Goal: Task Accomplishment & Management: Use online tool/utility

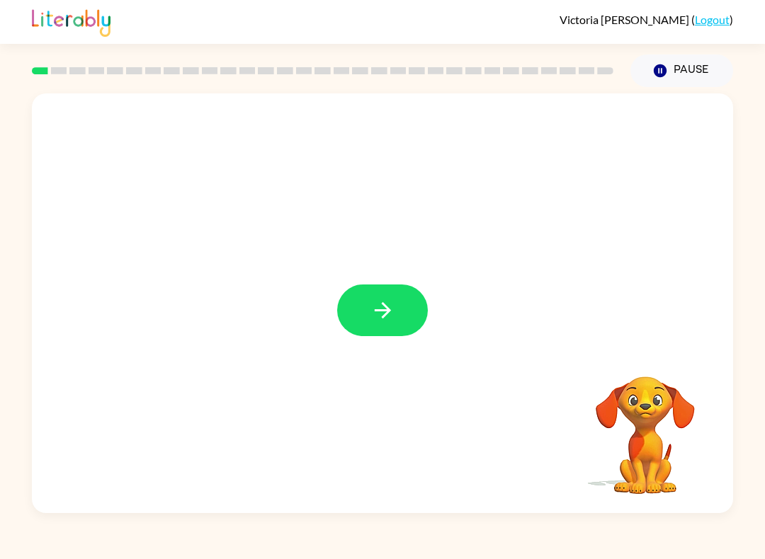
click at [362, 315] on button "button" at bounding box center [382, 311] width 91 height 52
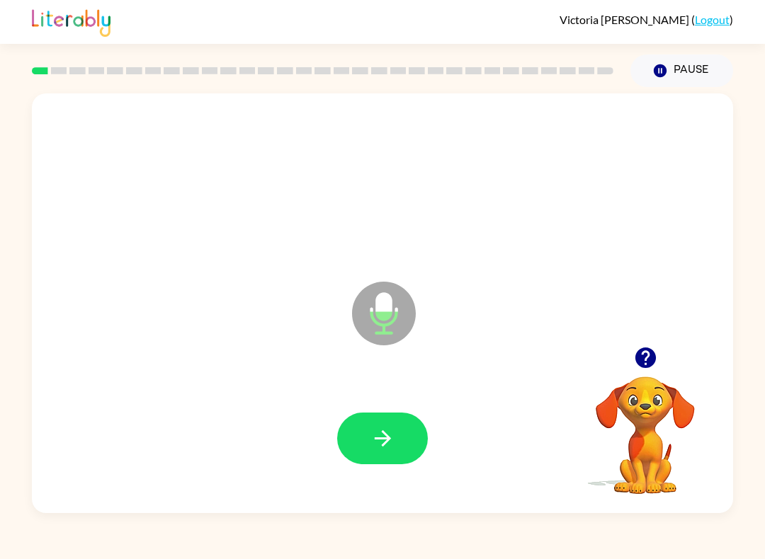
click at [396, 436] on button "button" at bounding box center [382, 439] width 91 height 52
click at [389, 430] on icon "button" at bounding box center [382, 438] width 25 height 25
click at [372, 433] on icon "button" at bounding box center [382, 438] width 25 height 25
click at [389, 428] on icon "button" at bounding box center [382, 438] width 25 height 25
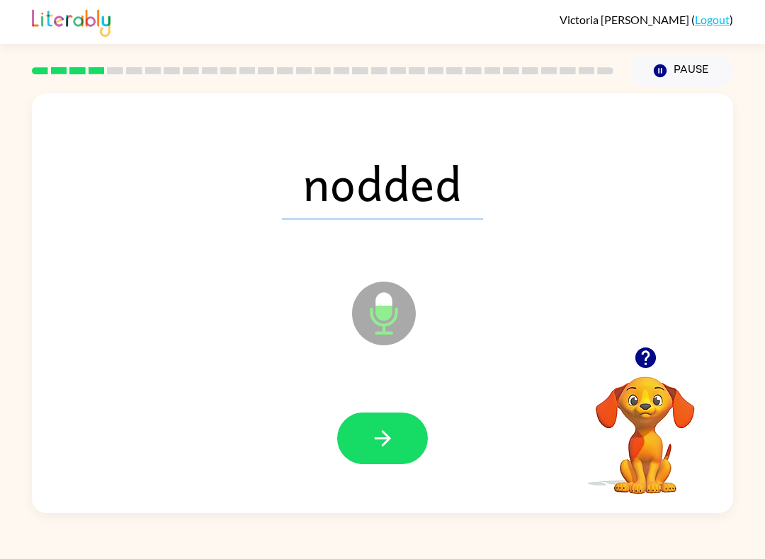
click at [387, 415] on button "button" at bounding box center [382, 439] width 91 height 52
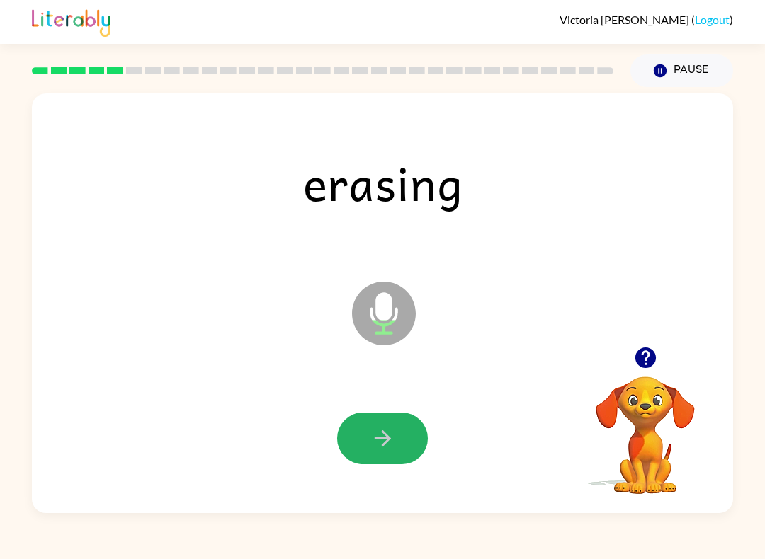
click at [390, 438] on icon "button" at bounding box center [382, 438] width 25 height 25
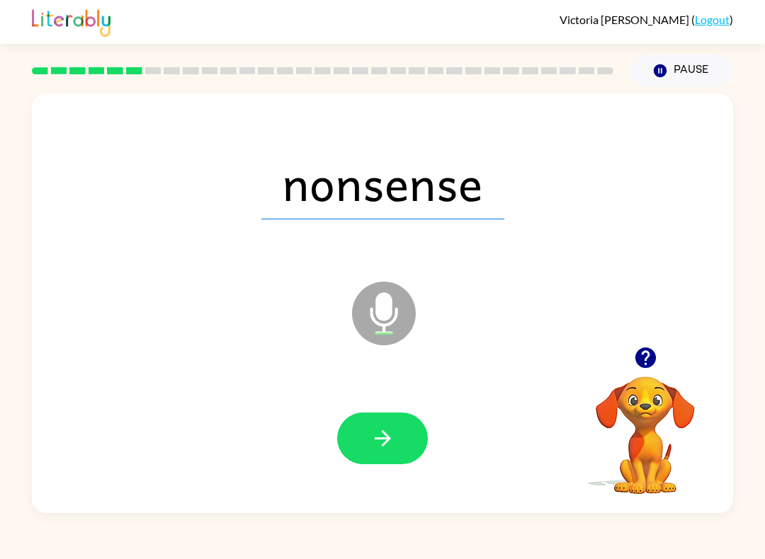
click at [378, 442] on icon "button" at bounding box center [382, 438] width 25 height 25
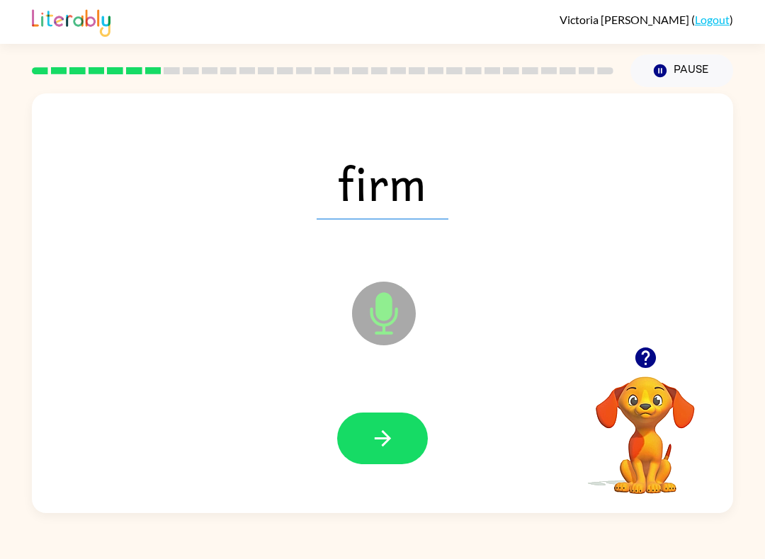
click at [401, 435] on button "button" at bounding box center [382, 439] width 91 height 52
click at [389, 437] on icon "button" at bounding box center [382, 438] width 25 height 25
click at [387, 428] on icon "button" at bounding box center [382, 438] width 25 height 25
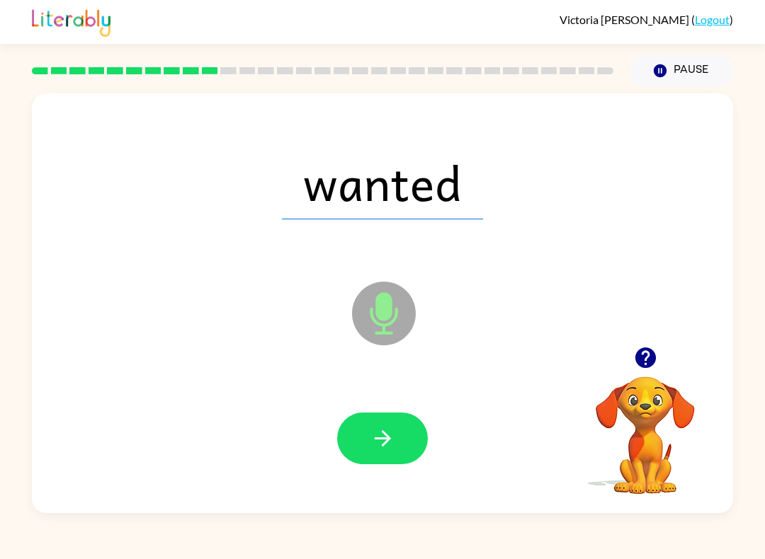
click at [358, 445] on button "button" at bounding box center [382, 439] width 91 height 52
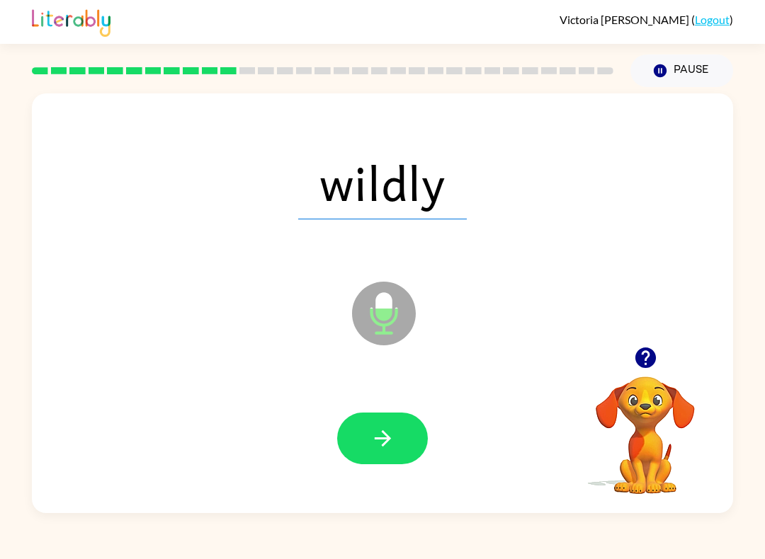
click at [399, 438] on button "button" at bounding box center [382, 439] width 91 height 52
click at [383, 439] on icon "button" at bounding box center [382, 438] width 16 height 16
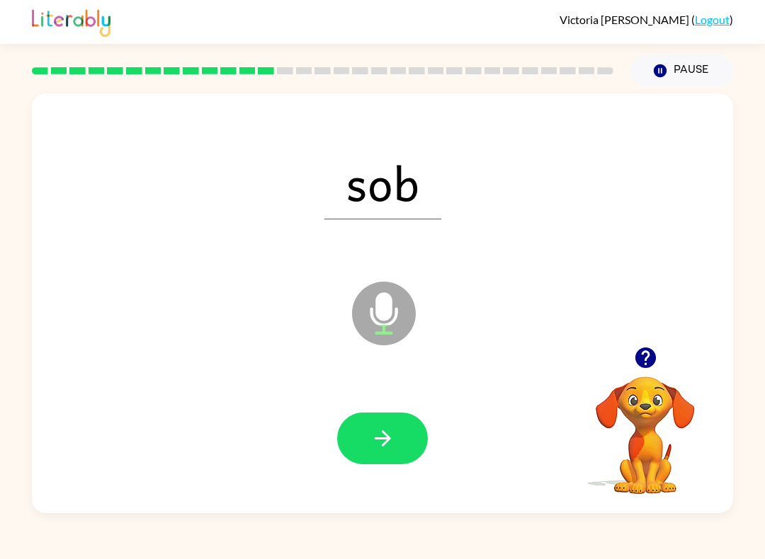
click at [390, 430] on icon "button" at bounding box center [382, 438] width 25 height 25
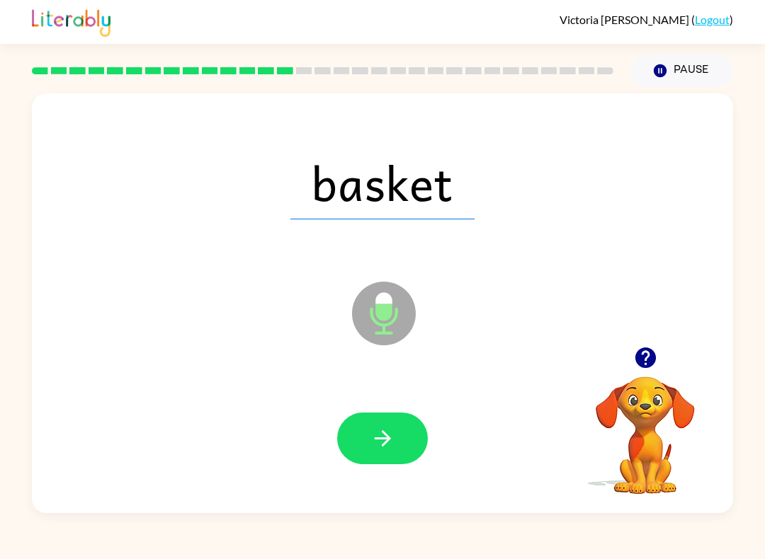
click at [382, 447] on icon "button" at bounding box center [382, 438] width 25 height 25
click at [380, 434] on icon "button" at bounding box center [382, 438] width 25 height 25
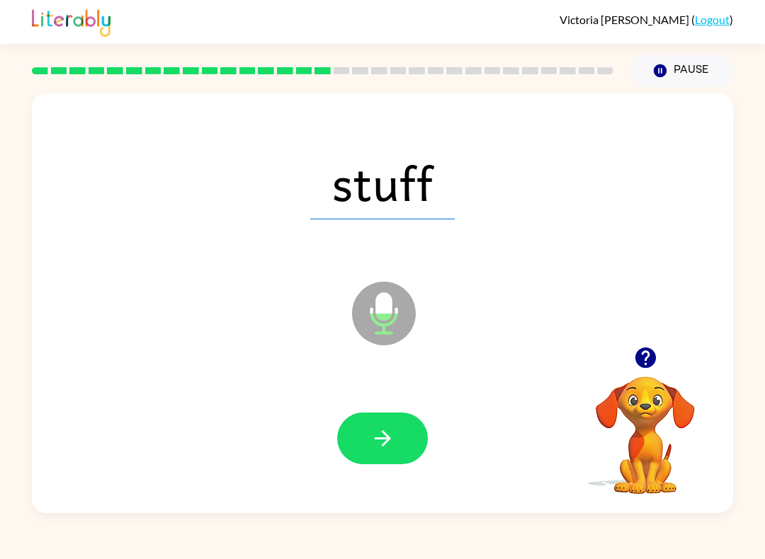
click at [379, 435] on icon "button" at bounding box center [382, 438] width 25 height 25
click at [383, 430] on icon "button" at bounding box center [382, 438] width 25 height 25
click at [389, 435] on icon "button" at bounding box center [382, 438] width 25 height 25
click at [387, 446] on icon "button" at bounding box center [382, 438] width 25 height 25
click at [372, 441] on icon "button" at bounding box center [382, 438] width 25 height 25
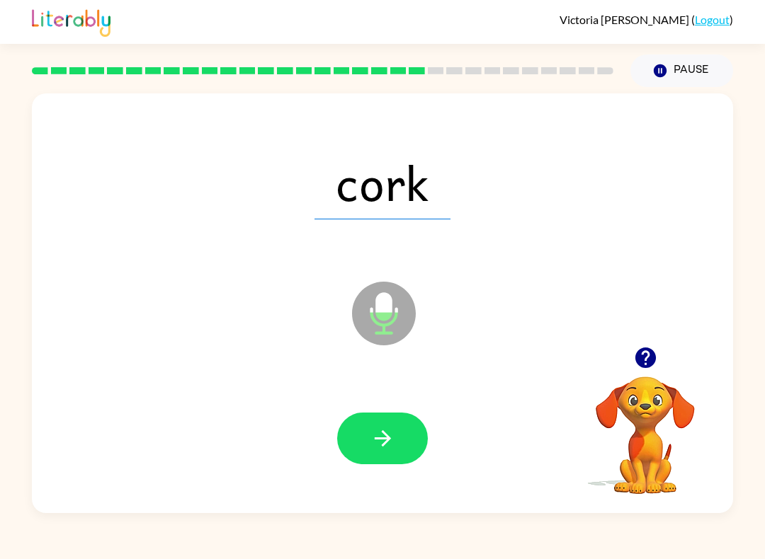
click at [386, 425] on button "button" at bounding box center [382, 439] width 91 height 52
click at [401, 427] on button "button" at bounding box center [382, 439] width 91 height 52
click at [384, 422] on button "button" at bounding box center [382, 439] width 91 height 52
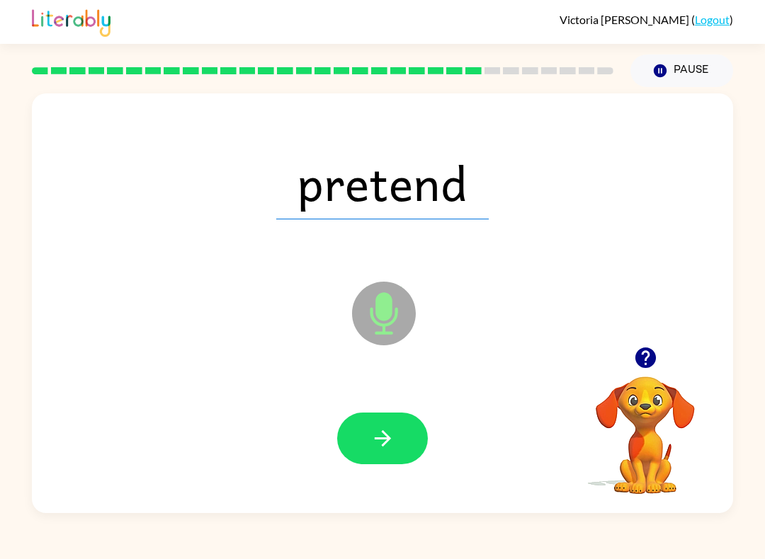
click at [379, 459] on button "button" at bounding box center [382, 439] width 91 height 52
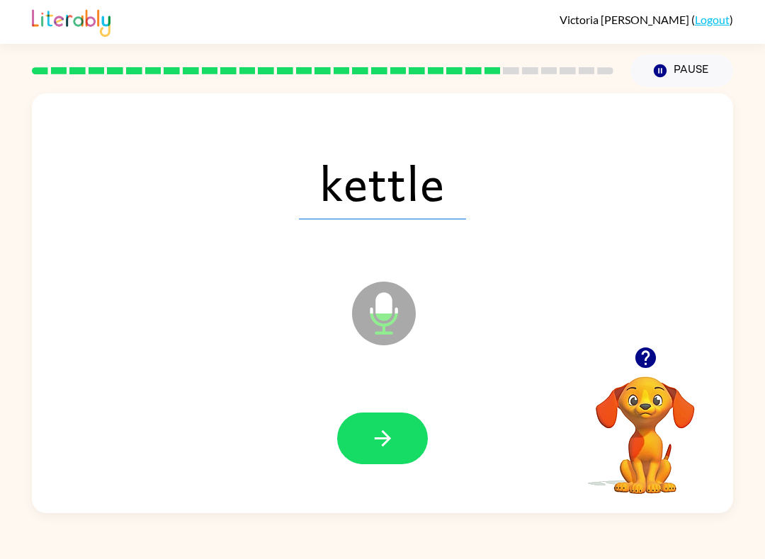
click at [390, 395] on div at bounding box center [382, 438] width 673 height 121
click at [387, 430] on icon "button" at bounding box center [382, 438] width 25 height 25
click at [389, 423] on button "button" at bounding box center [382, 439] width 91 height 52
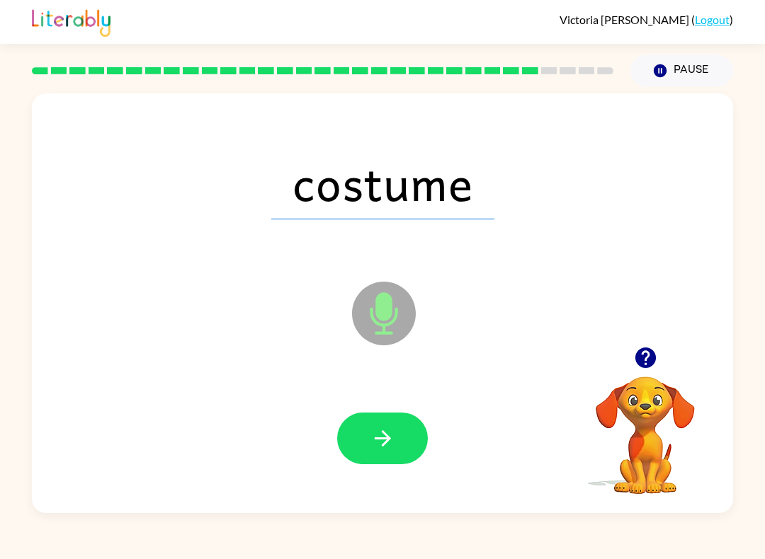
click at [404, 427] on button "button" at bounding box center [382, 439] width 91 height 52
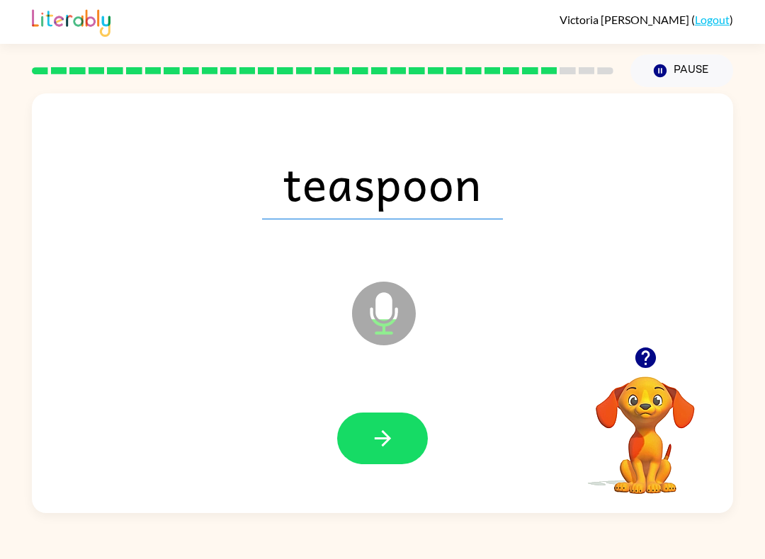
click at [406, 420] on button "button" at bounding box center [382, 439] width 91 height 52
click at [397, 431] on button "button" at bounding box center [382, 439] width 91 height 52
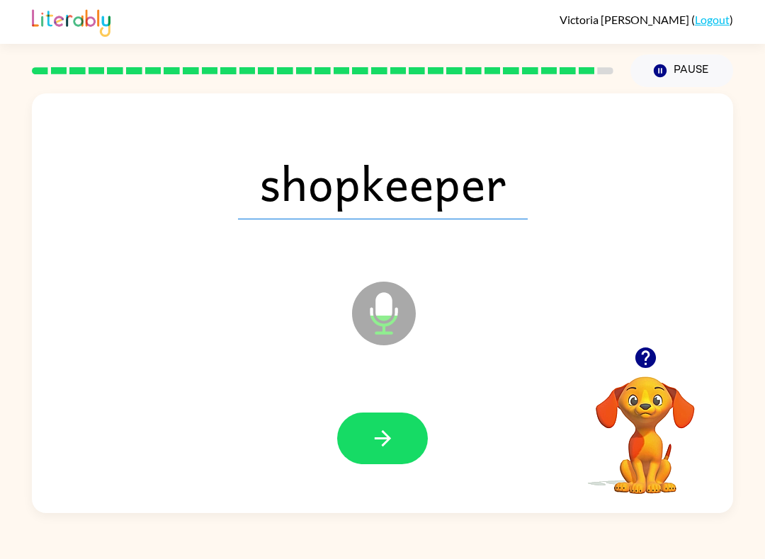
click at [399, 418] on button "button" at bounding box center [382, 439] width 91 height 52
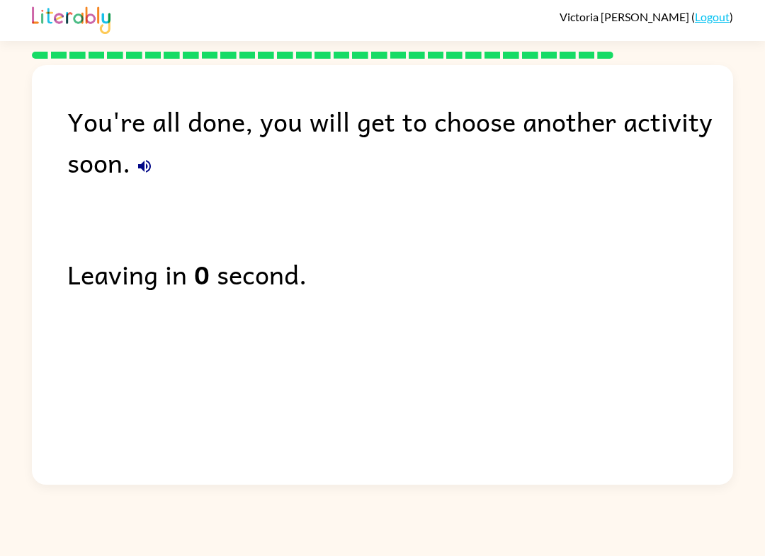
click at [135, 171] on button "button" at bounding box center [144, 169] width 28 height 28
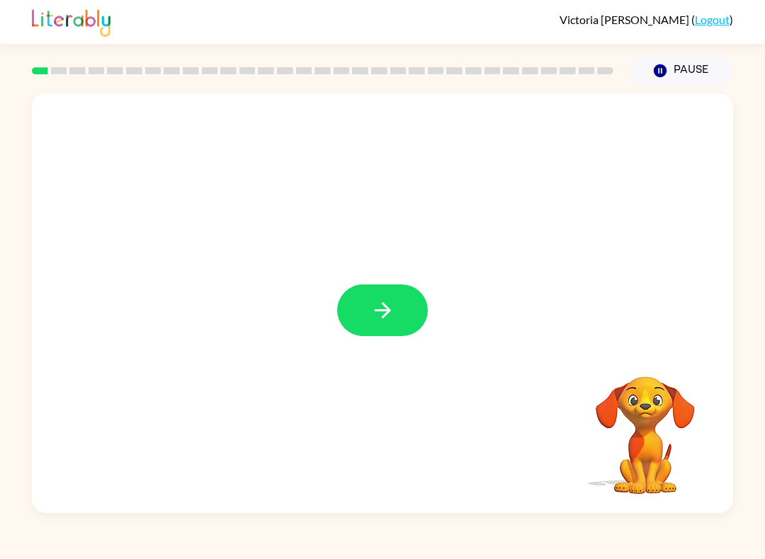
click at [387, 314] on icon "button" at bounding box center [382, 310] width 16 height 16
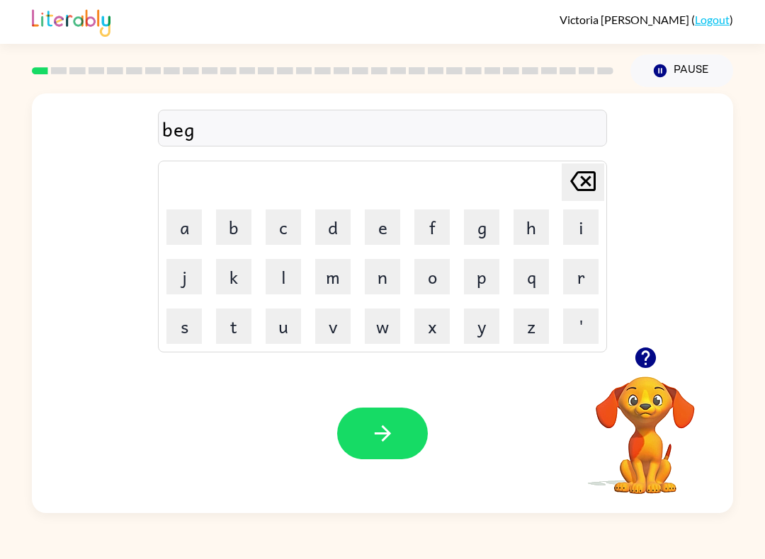
click at [386, 439] on icon "button" at bounding box center [382, 433] width 16 height 16
click at [368, 416] on button "button" at bounding box center [382, 434] width 91 height 52
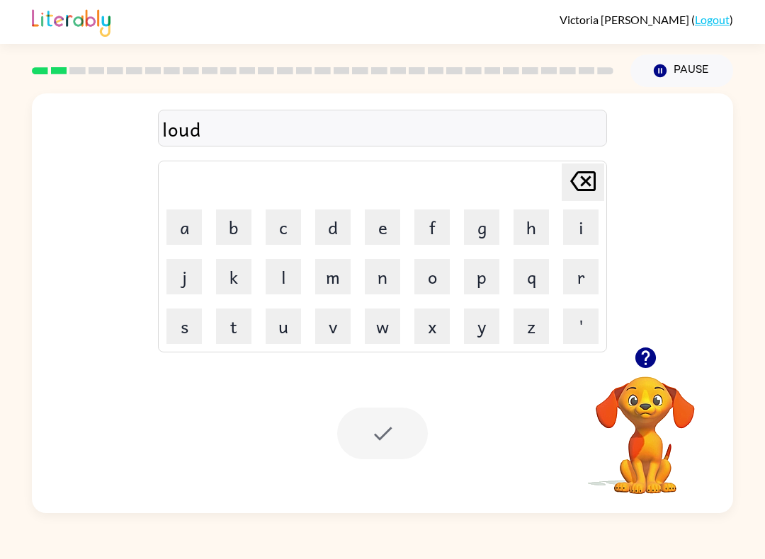
click at [411, 415] on div at bounding box center [382, 434] width 91 height 52
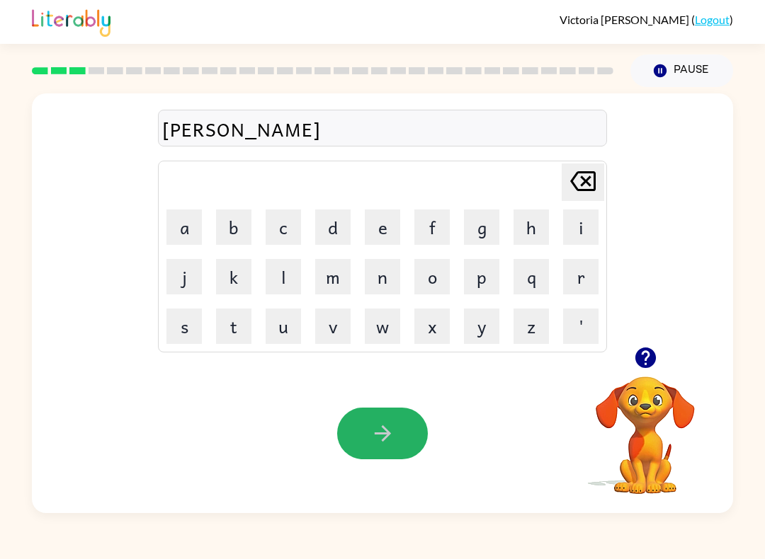
click at [401, 427] on button "button" at bounding box center [382, 434] width 91 height 52
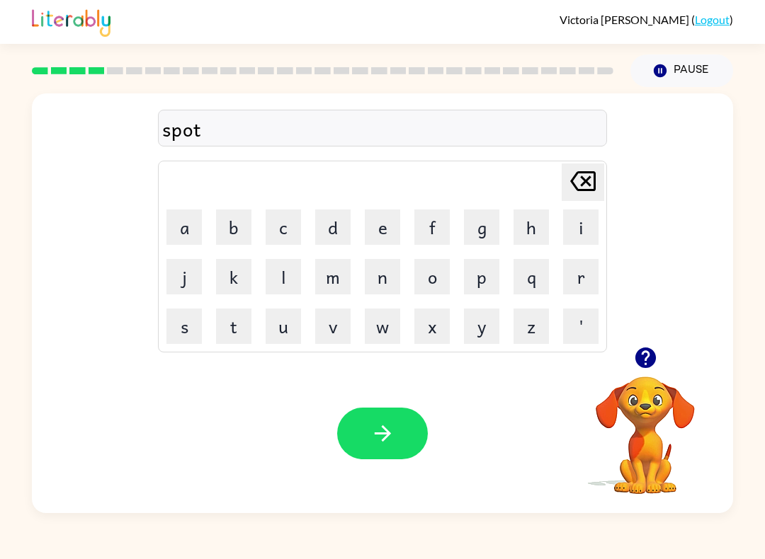
click at [402, 435] on button "button" at bounding box center [382, 434] width 91 height 52
click at [387, 439] on icon "button" at bounding box center [382, 433] width 25 height 25
click at [396, 438] on button "button" at bounding box center [382, 434] width 91 height 52
click at [401, 433] on button "button" at bounding box center [382, 434] width 91 height 52
click at [389, 429] on icon "button" at bounding box center [382, 433] width 25 height 25
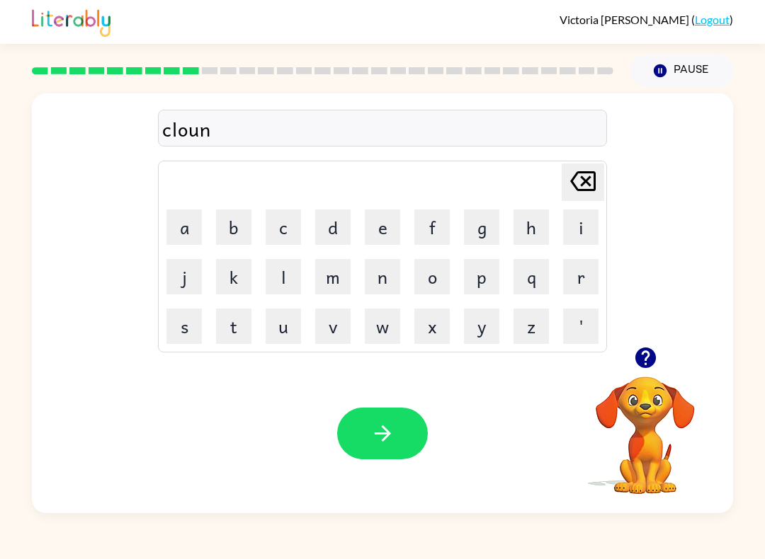
click at [365, 443] on button "button" at bounding box center [382, 434] width 91 height 52
click at [388, 430] on icon "button" at bounding box center [382, 433] width 25 height 25
click at [389, 459] on button "button" at bounding box center [382, 434] width 91 height 52
click at [378, 449] on button "button" at bounding box center [382, 434] width 91 height 52
click at [384, 429] on icon "button" at bounding box center [382, 433] width 16 height 16
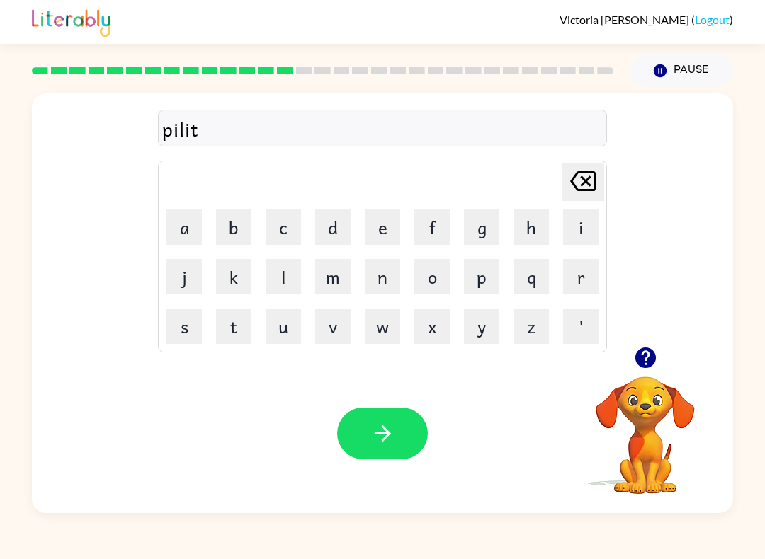
click at [372, 432] on icon "button" at bounding box center [382, 433] width 25 height 25
click at [369, 433] on button "button" at bounding box center [382, 434] width 91 height 52
click at [366, 441] on button "button" at bounding box center [382, 434] width 91 height 52
click at [392, 405] on div "Your browser must support playing .mp4 files to use Literably. Please try using…" at bounding box center [382, 433] width 701 height 159
click at [385, 418] on button "button" at bounding box center [382, 434] width 91 height 52
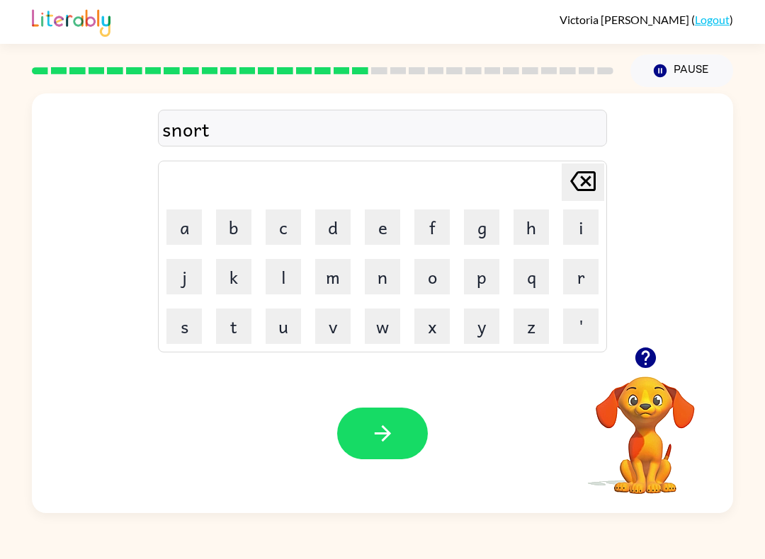
click at [398, 416] on button "button" at bounding box center [382, 434] width 91 height 52
click at [374, 430] on icon "button" at bounding box center [382, 433] width 25 height 25
click at [413, 412] on button "button" at bounding box center [382, 434] width 91 height 52
click at [406, 447] on button "button" at bounding box center [382, 434] width 91 height 52
click at [385, 433] on icon "button" at bounding box center [382, 433] width 25 height 25
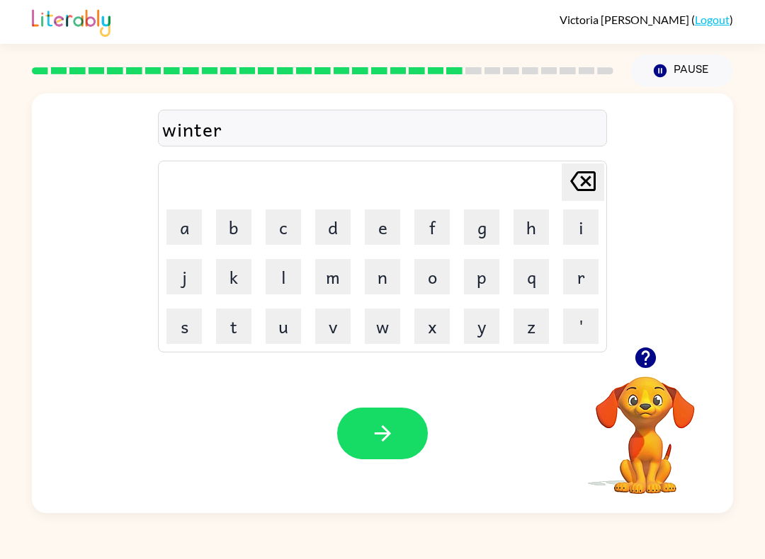
click at [387, 440] on icon "button" at bounding box center [382, 433] width 25 height 25
click at [396, 442] on button "button" at bounding box center [382, 434] width 91 height 52
click at [379, 435] on icon "button" at bounding box center [382, 433] width 16 height 16
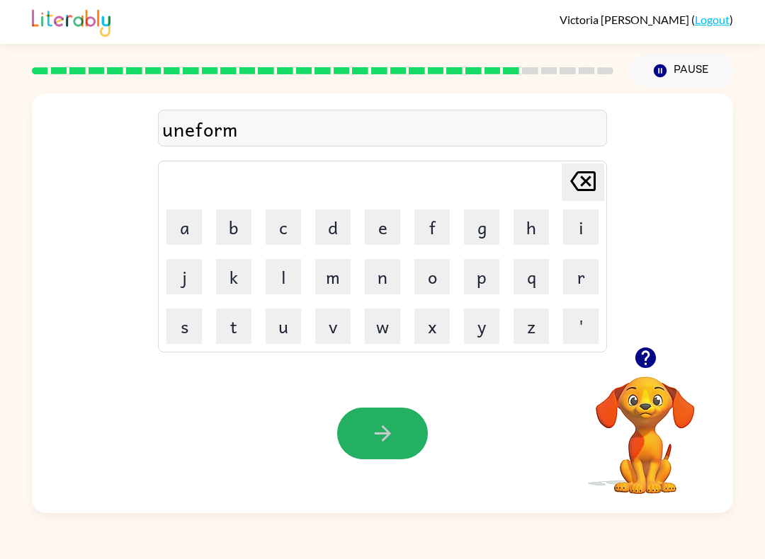
click at [392, 449] on button "button" at bounding box center [382, 434] width 91 height 52
click at [361, 440] on button "button" at bounding box center [382, 434] width 91 height 52
click at [392, 427] on icon "button" at bounding box center [382, 433] width 25 height 25
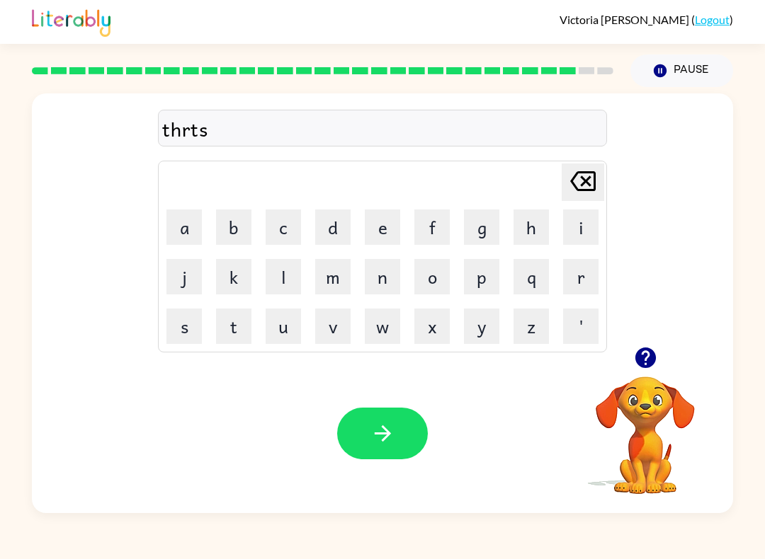
click at [370, 414] on button "button" at bounding box center [382, 434] width 91 height 52
click at [383, 440] on icon "button" at bounding box center [382, 433] width 16 height 16
